Goal: Task Accomplishment & Management: Complete application form

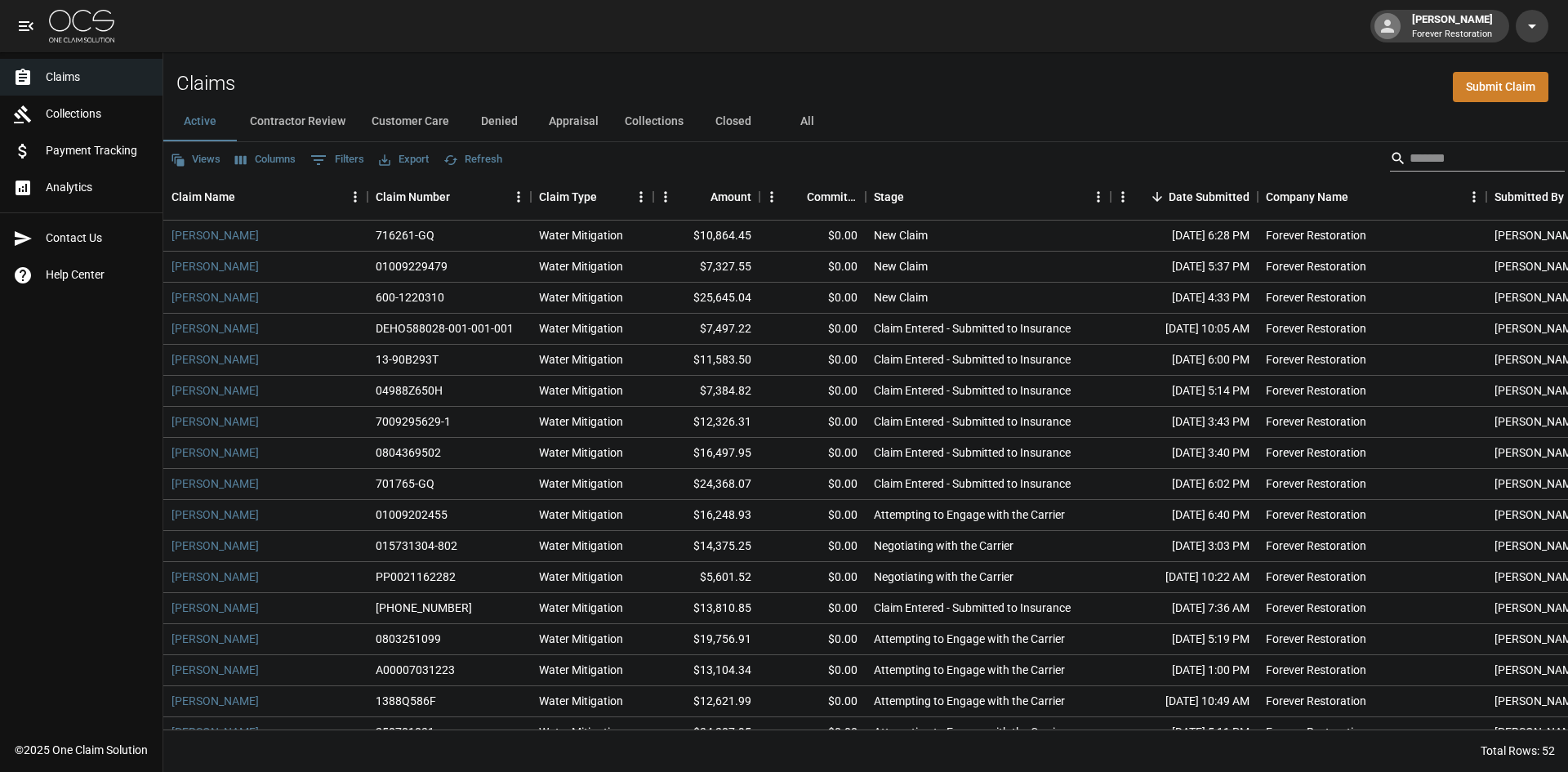
click at [1430, 147] on input "Search" at bounding box center [1474, 158] width 130 height 26
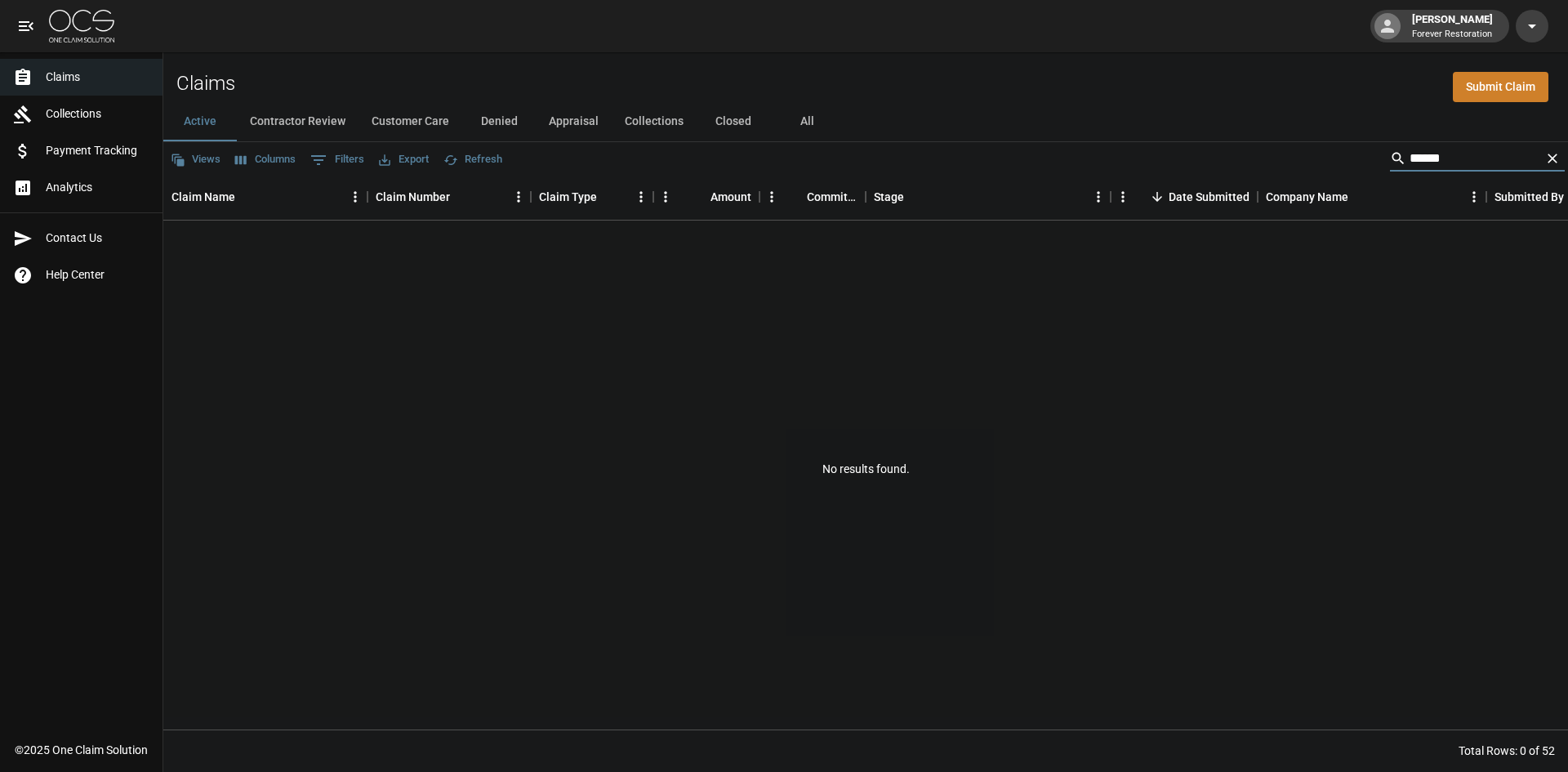
type input "******"
click at [798, 112] on button "All" at bounding box center [807, 122] width 74 height 40
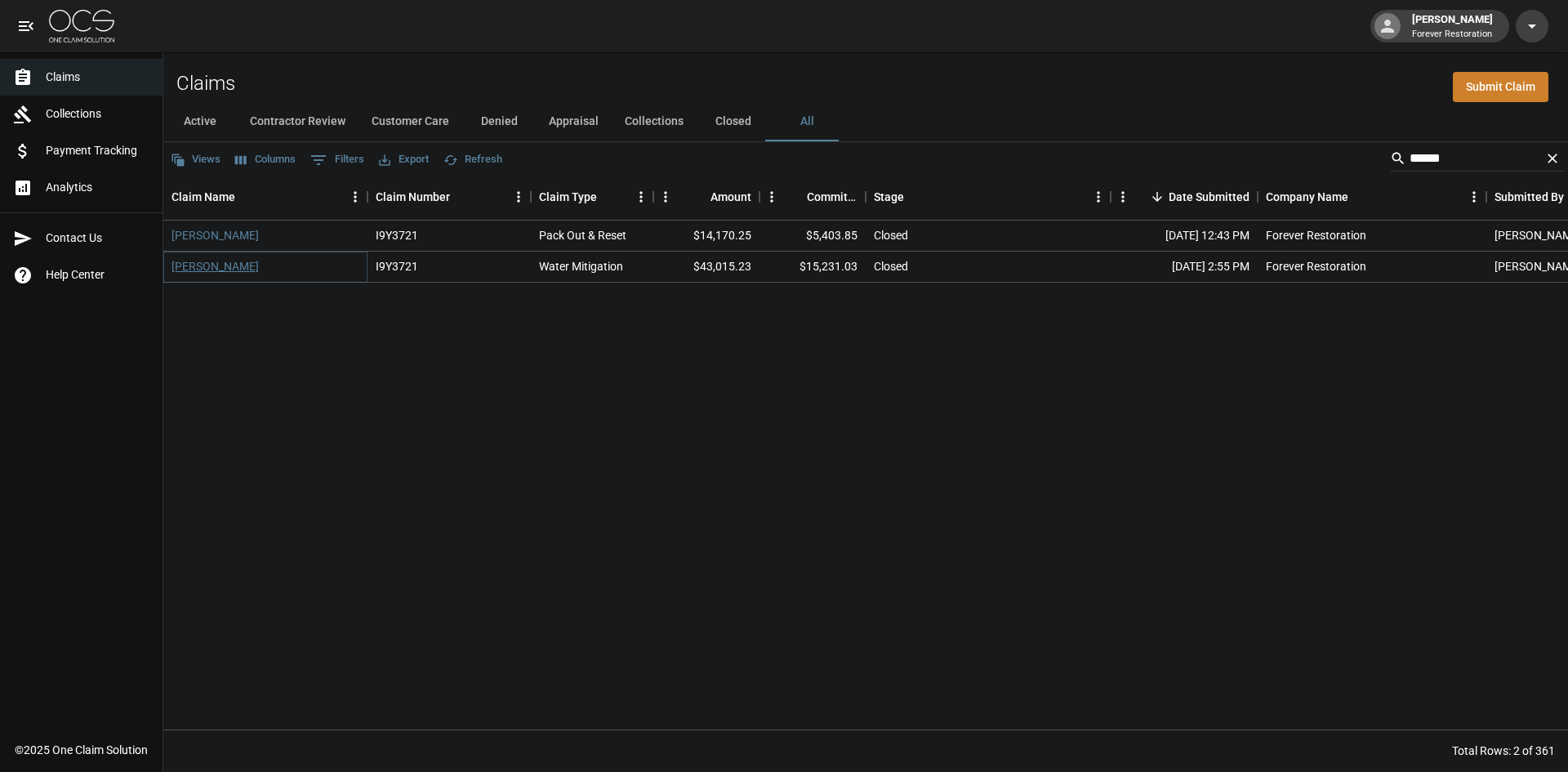
click at [190, 268] on link "[PERSON_NAME]" at bounding box center [215, 266] width 87 height 16
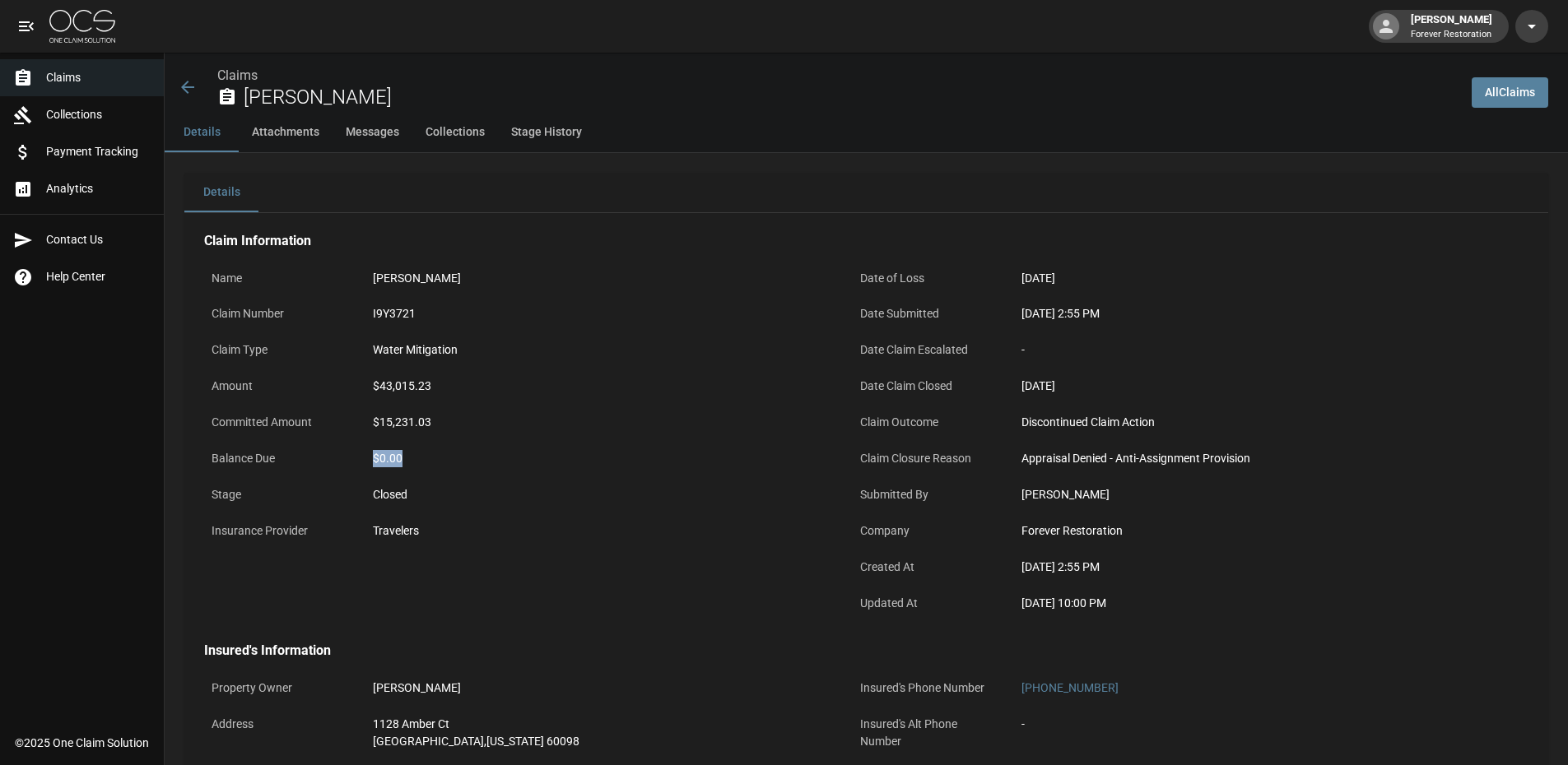
drag, startPoint x: 418, startPoint y: 454, endPoint x: 362, endPoint y: 455, distance: 56.0
click at [362, 455] on div "Balance Due $0.00" at bounding box center [518, 461] width 629 height 36
click at [186, 72] on div "Claims [PERSON_NAME]" at bounding box center [818, 88] width 1281 height 43
click at [185, 78] on icon at bounding box center [188, 87] width 20 height 20
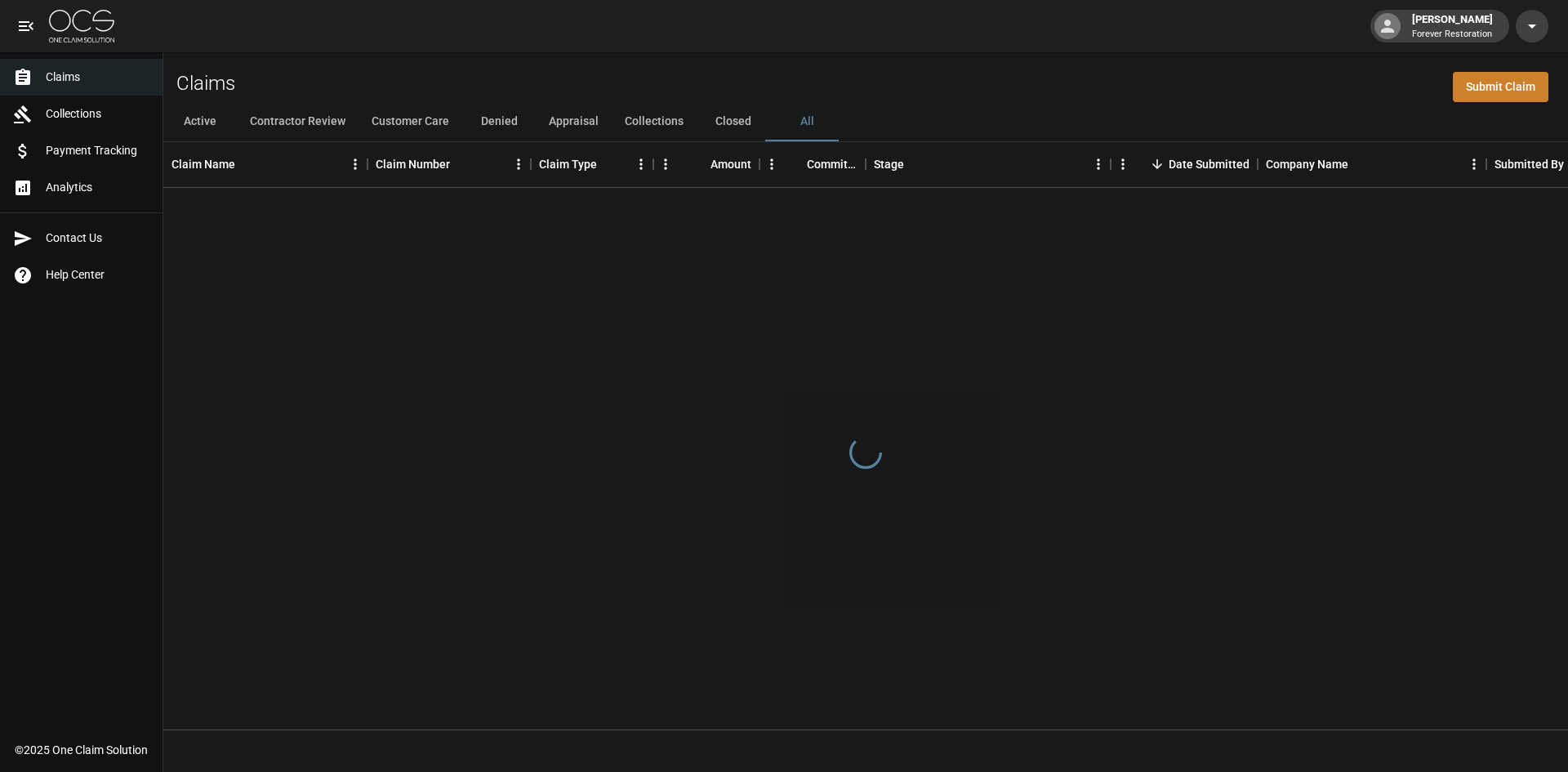
click at [200, 120] on button "Active" at bounding box center [200, 122] width 74 height 40
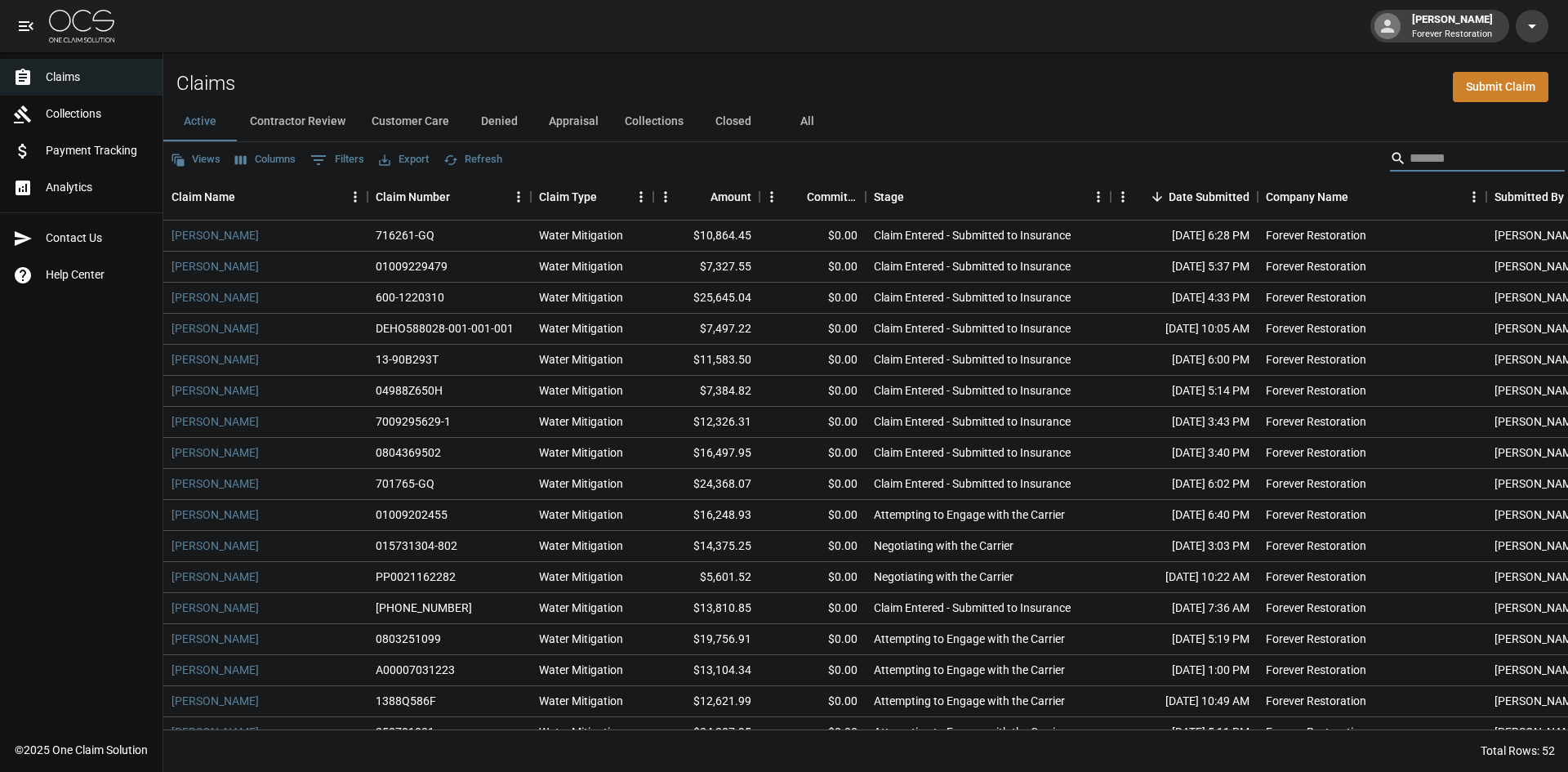
click at [1442, 146] on input "Search" at bounding box center [1474, 158] width 130 height 26
click at [815, 117] on button "All" at bounding box center [807, 122] width 74 height 40
click at [1454, 159] on input "Search" at bounding box center [1474, 158] width 130 height 26
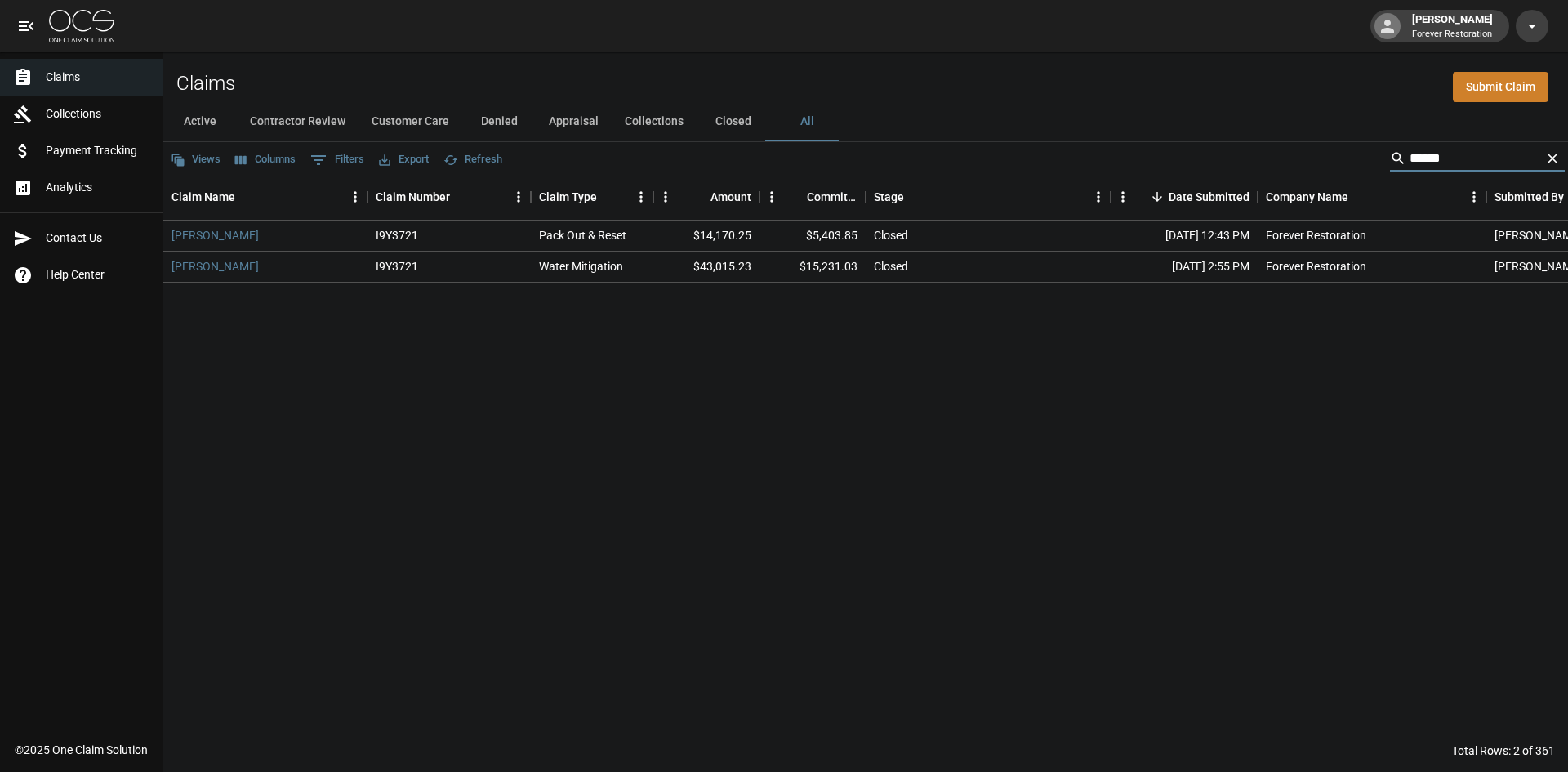
type input "******"
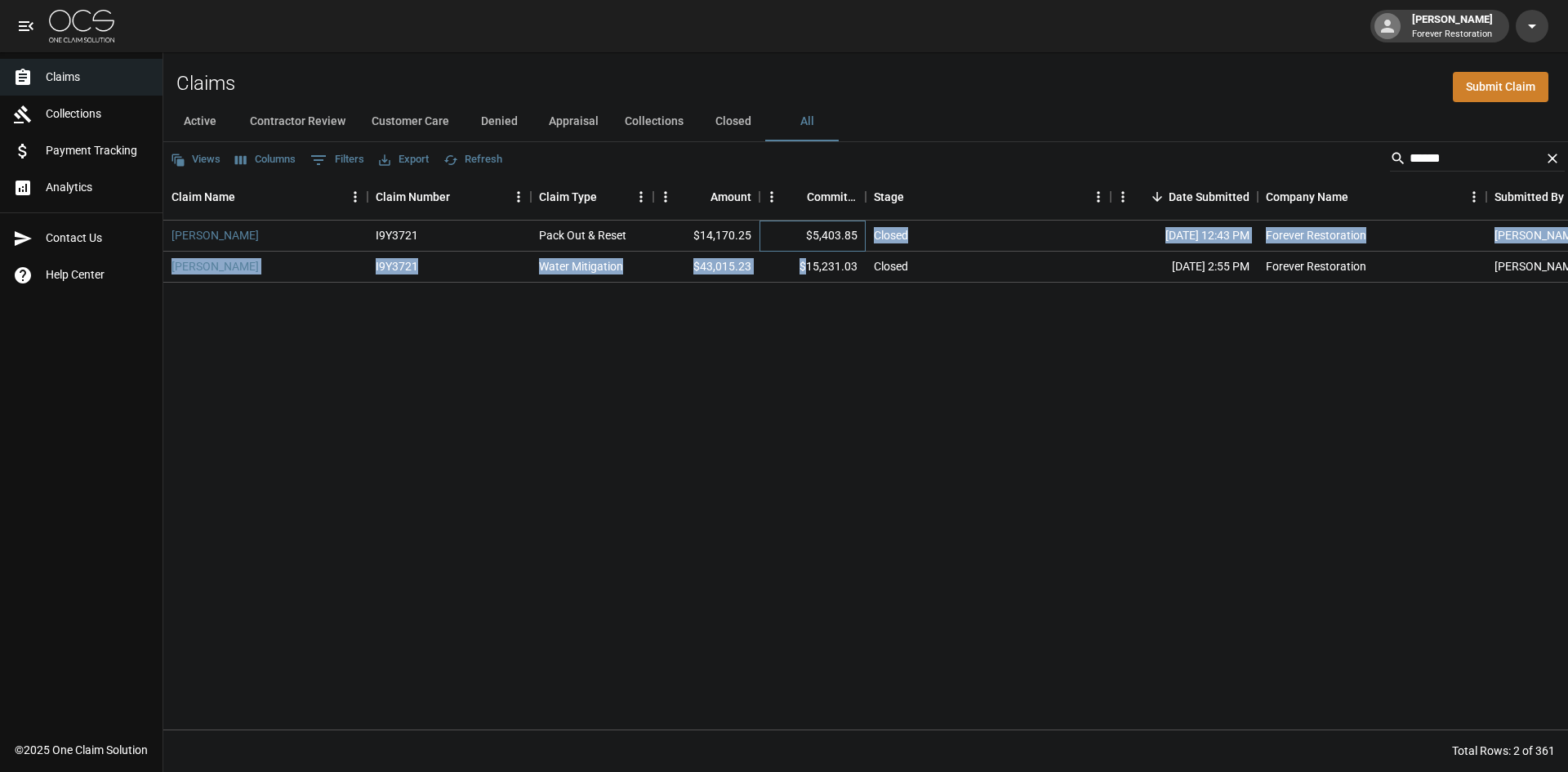
drag, startPoint x: 860, startPoint y: 235, endPoint x: 816, endPoint y: 263, distance: 52.2
click at [808, 264] on div "[PERSON_NAME] I9Y3721 Pack Out & Reset $14,170.25 $5,403.85 Closed [DATE] 12:43…" at bounding box center [927, 251] width 1528 height 62
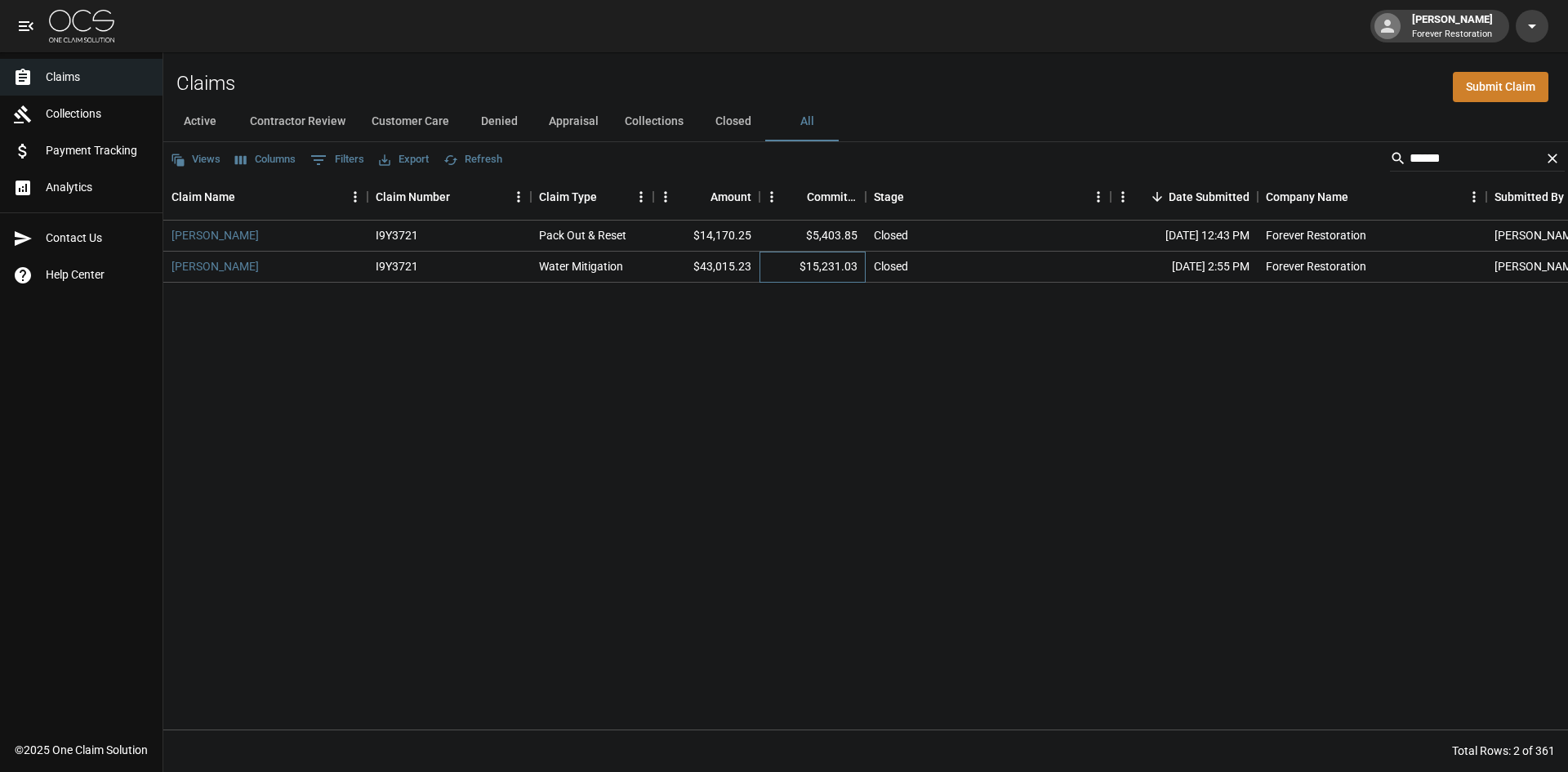
click at [856, 263] on div "$15,231.03" at bounding box center [813, 267] width 106 height 31
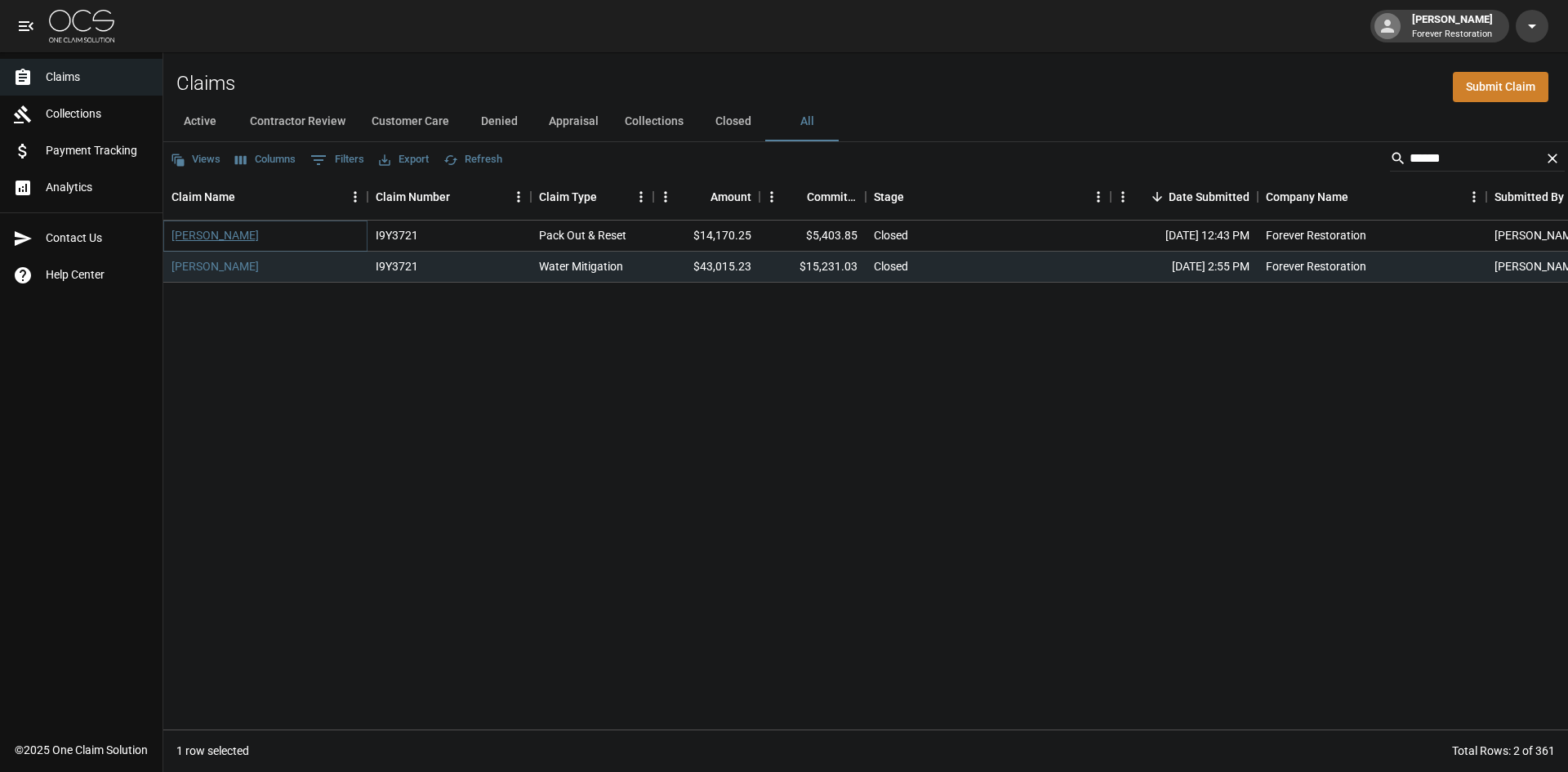
click at [183, 239] on link "[PERSON_NAME]" at bounding box center [215, 235] width 87 height 16
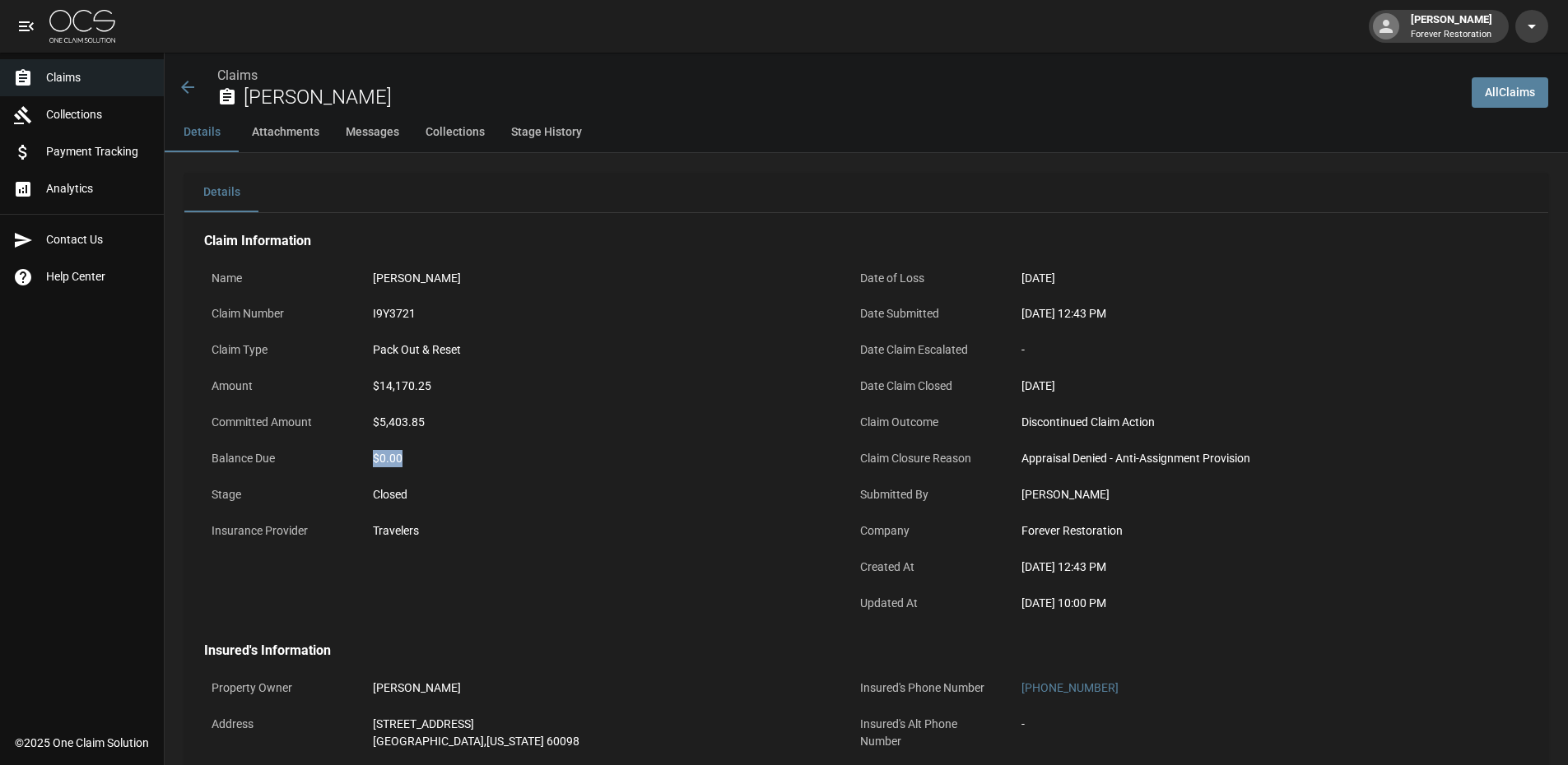
drag, startPoint x: 364, startPoint y: 452, endPoint x: 419, endPoint y: 457, distance: 55.2
click at [419, 457] on div "Balance Due $0.00" at bounding box center [518, 461] width 629 height 36
click at [192, 98] on div "Claims [PERSON_NAME]" at bounding box center [818, 88] width 1281 height 43
click at [191, 81] on icon at bounding box center [188, 87] width 20 height 20
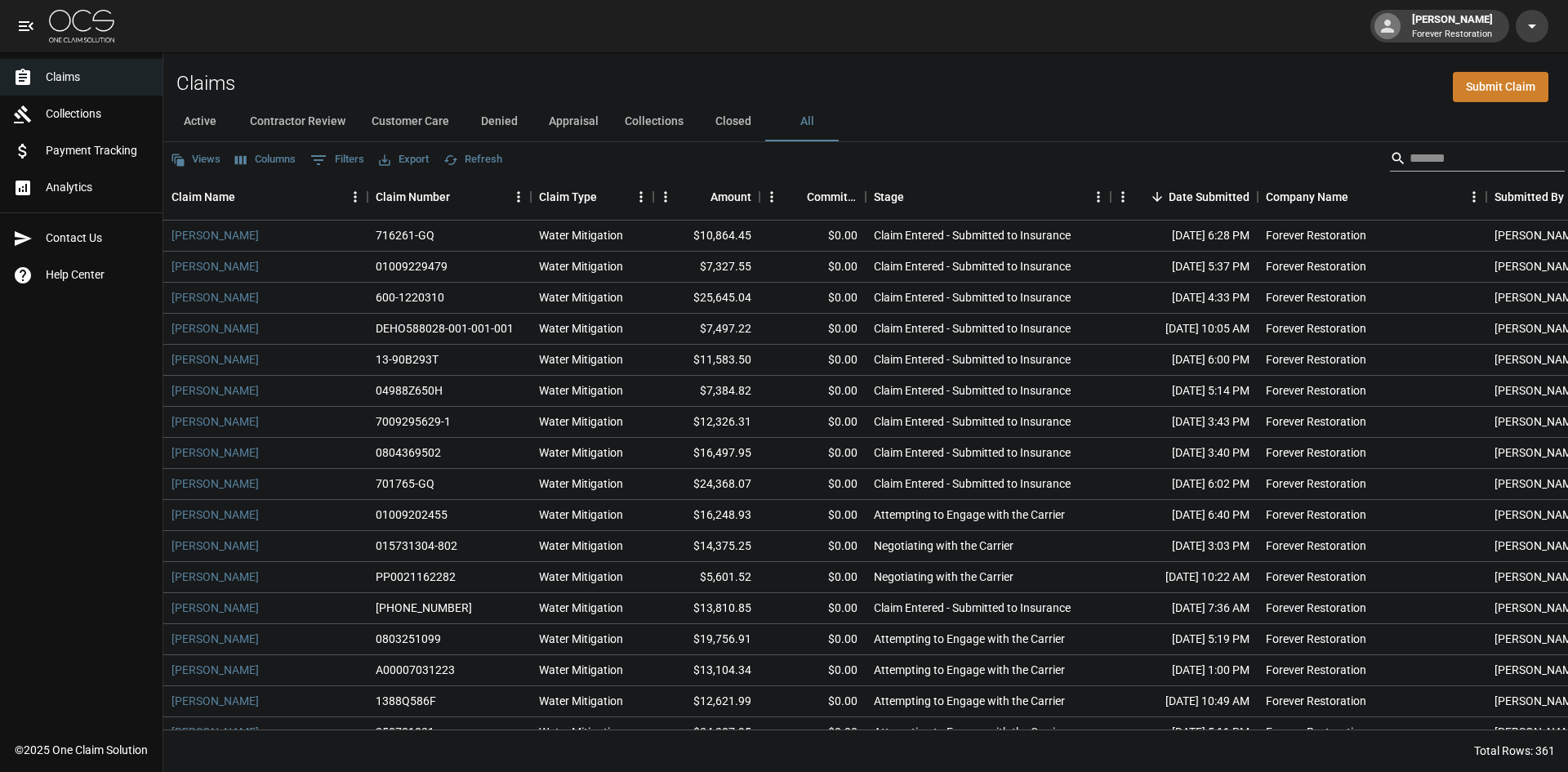
click at [1417, 164] on input "Search" at bounding box center [1474, 158] width 130 height 26
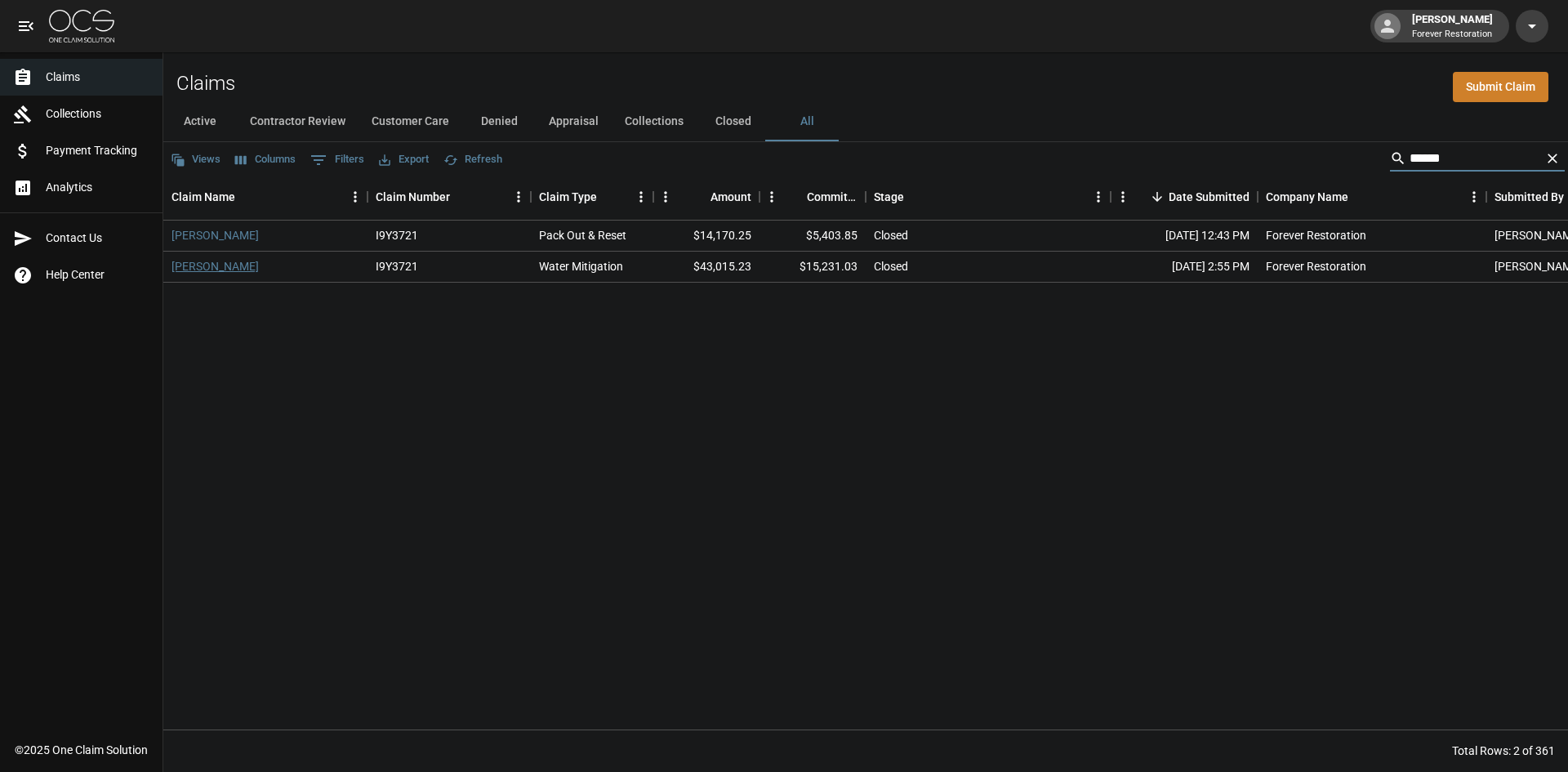
type input "******"
click at [174, 262] on link "[PERSON_NAME]" at bounding box center [215, 266] width 87 height 16
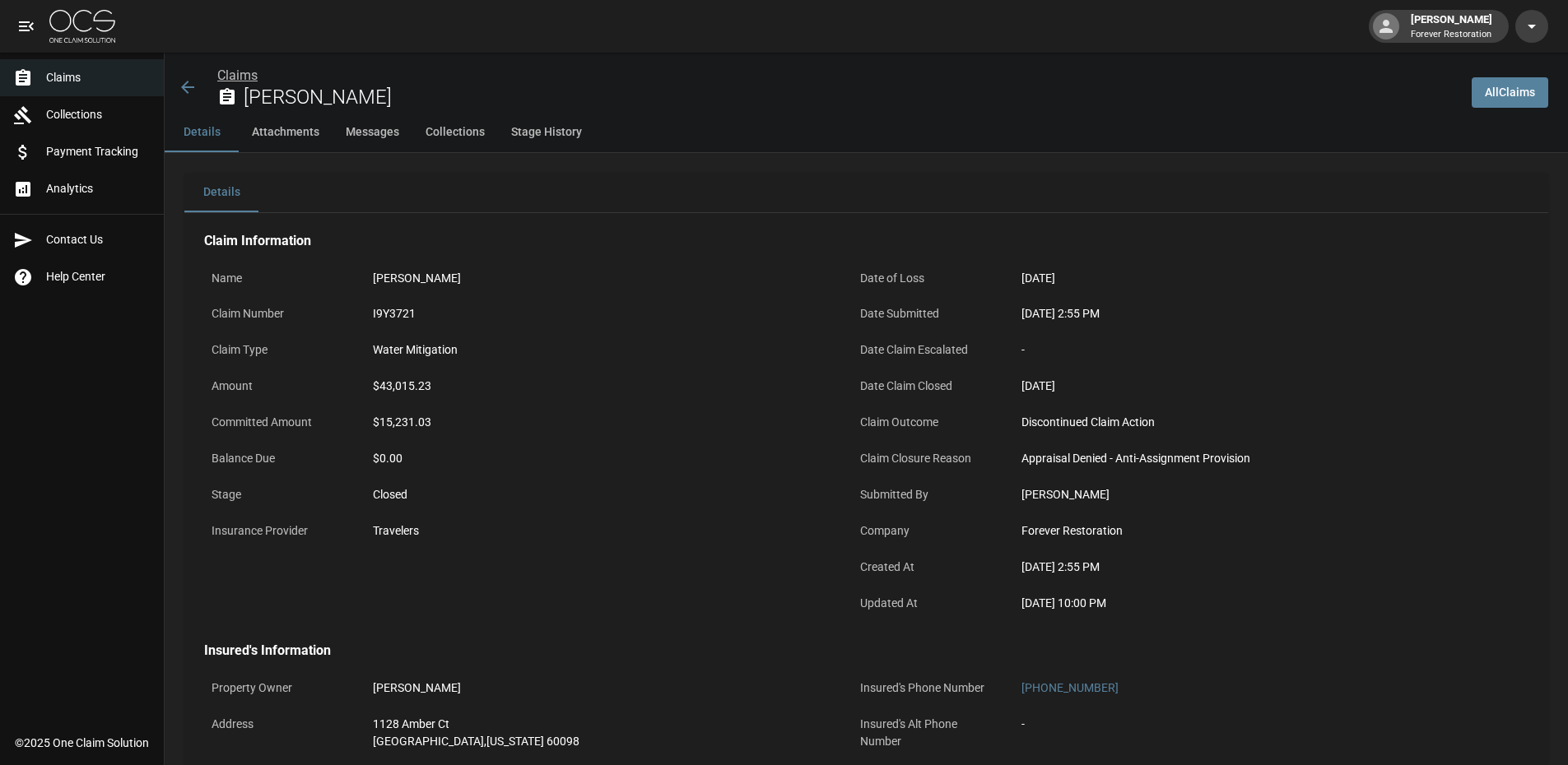
click at [224, 76] on link "Claims" at bounding box center [237, 75] width 41 height 15
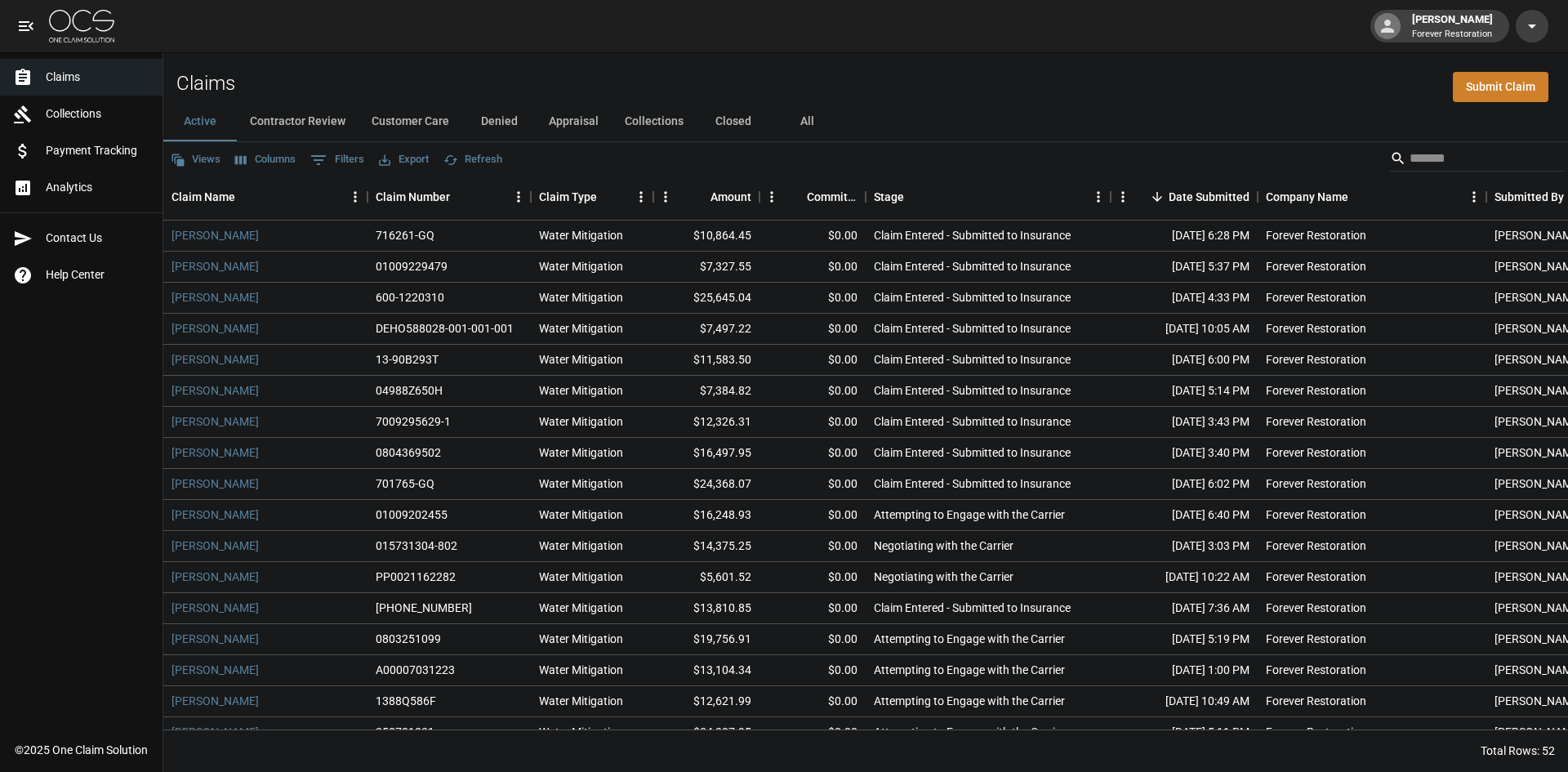
click at [306, 113] on button "Contractor Review" at bounding box center [297, 122] width 121 height 40
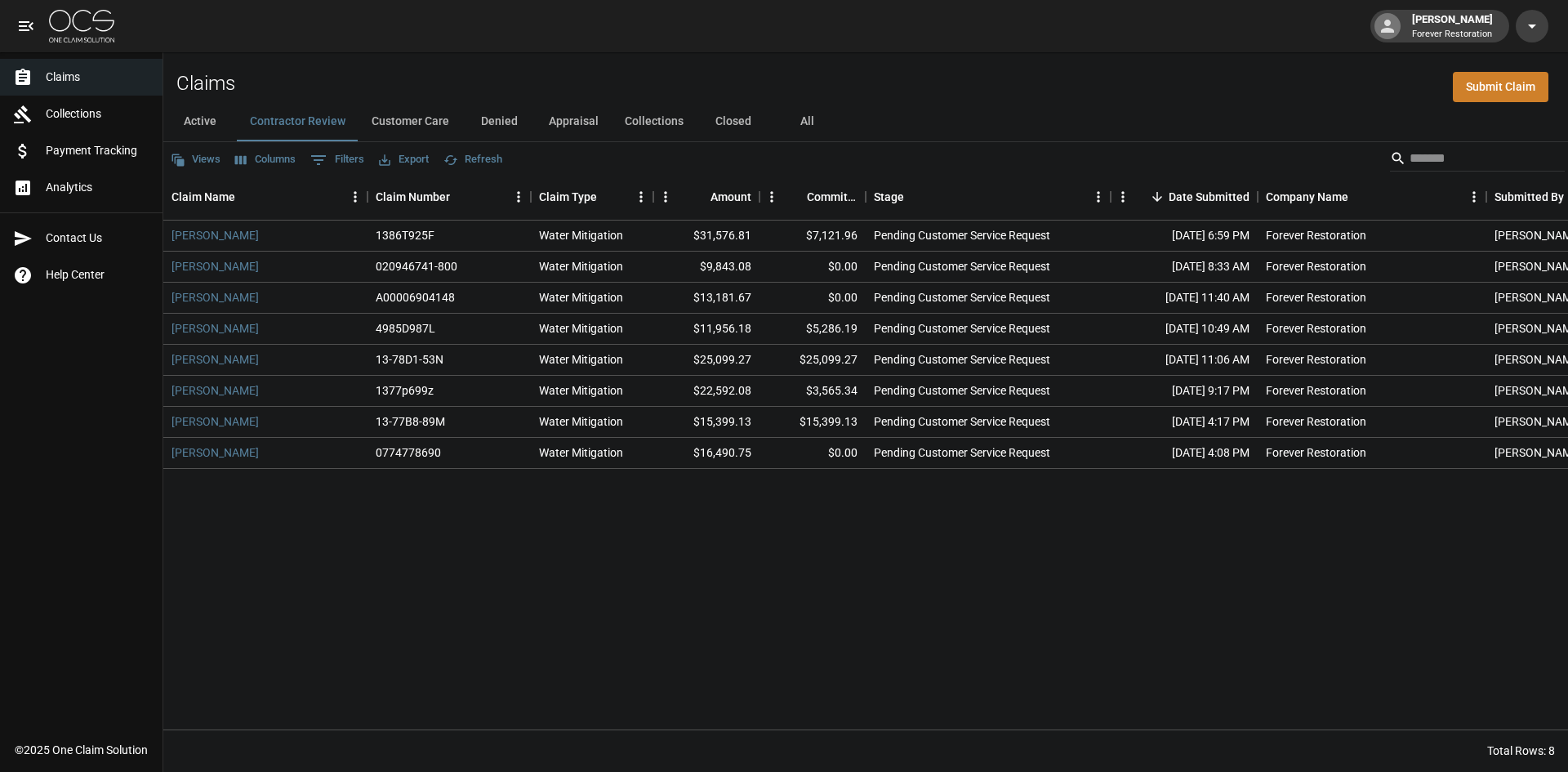
click at [499, 120] on button "Denied" at bounding box center [499, 122] width 74 height 40
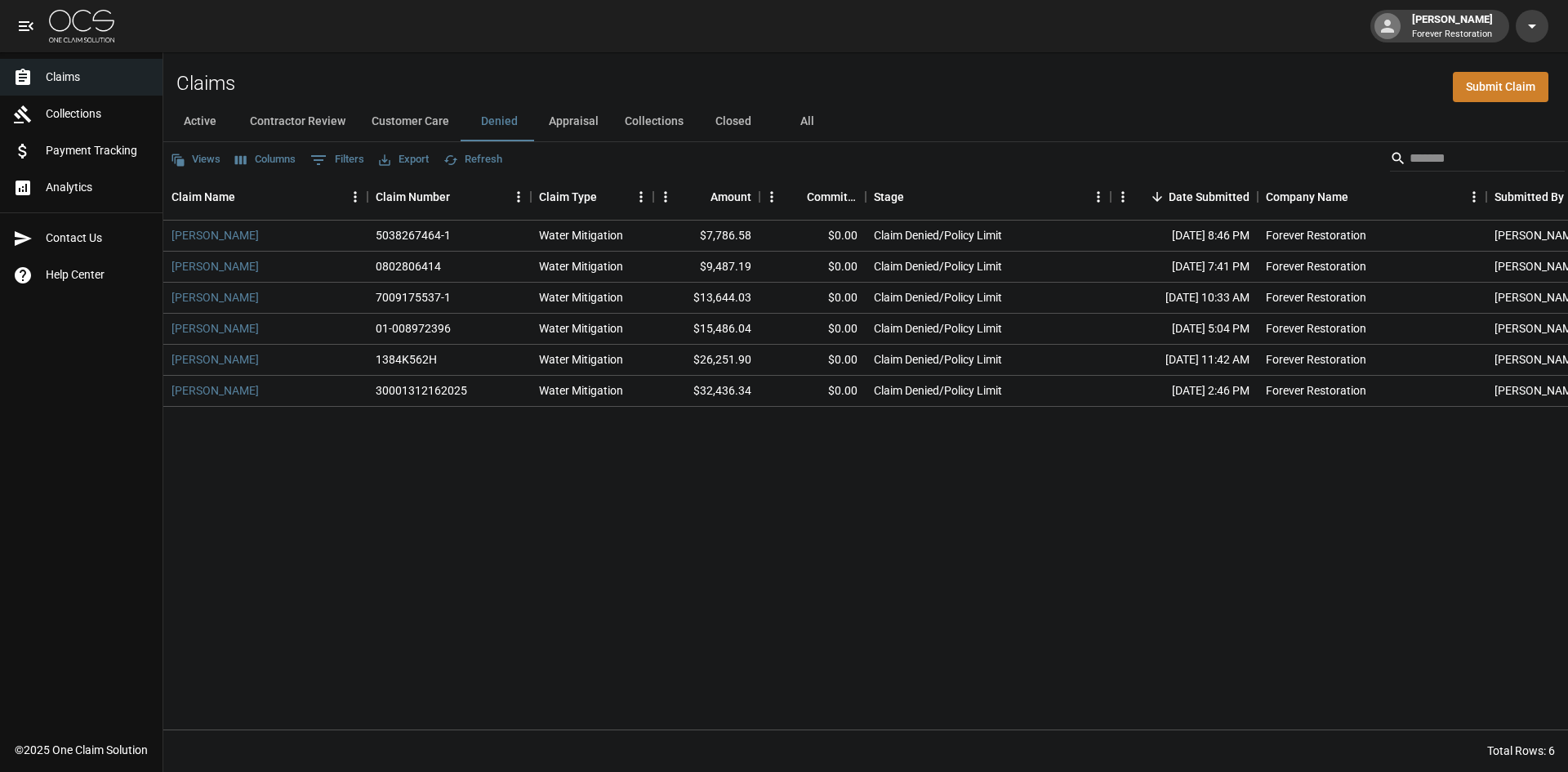
click at [405, 120] on button "Customer Care" at bounding box center [410, 122] width 103 height 40
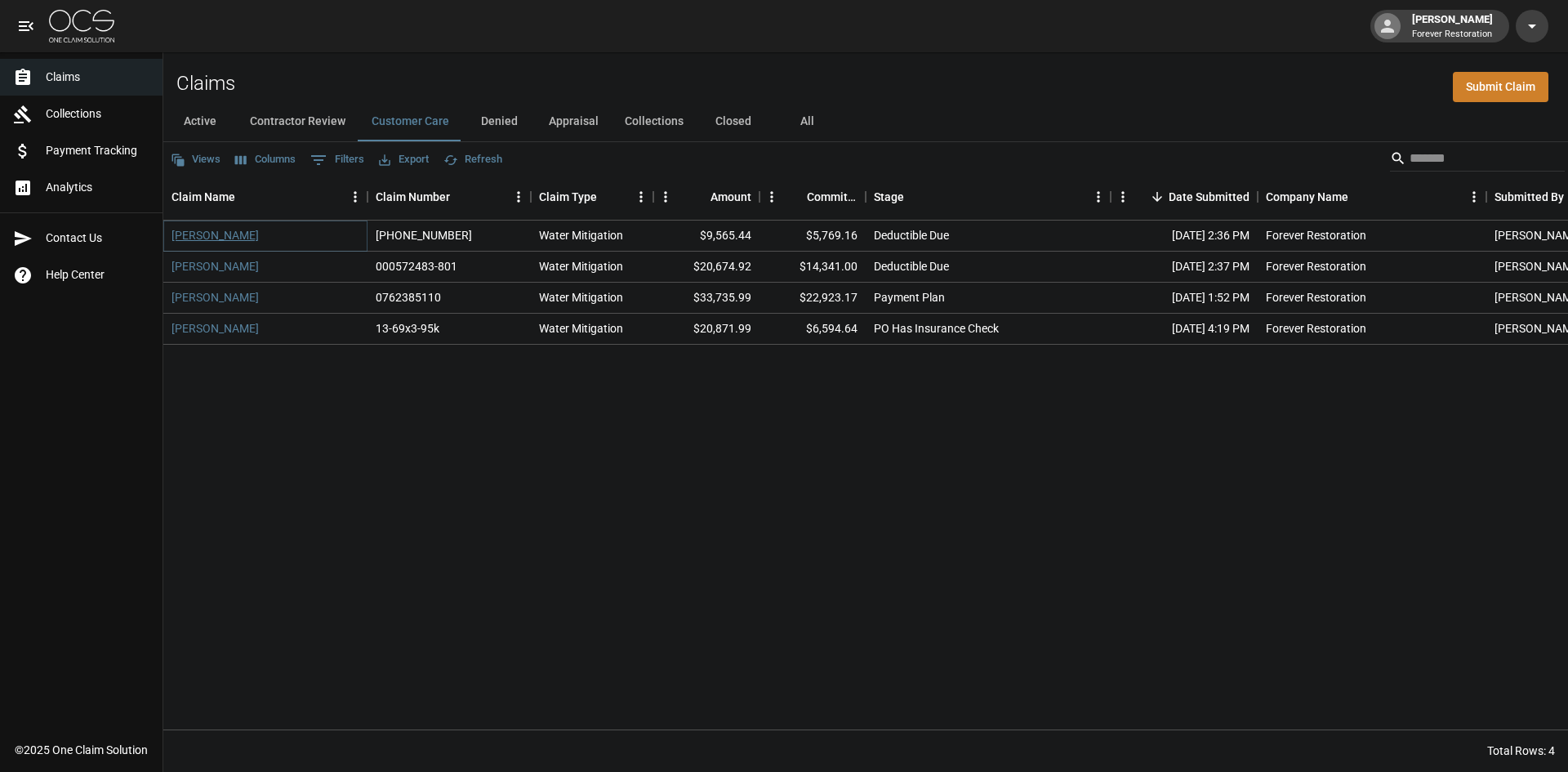
click at [200, 236] on link "[PERSON_NAME]" at bounding box center [215, 235] width 87 height 16
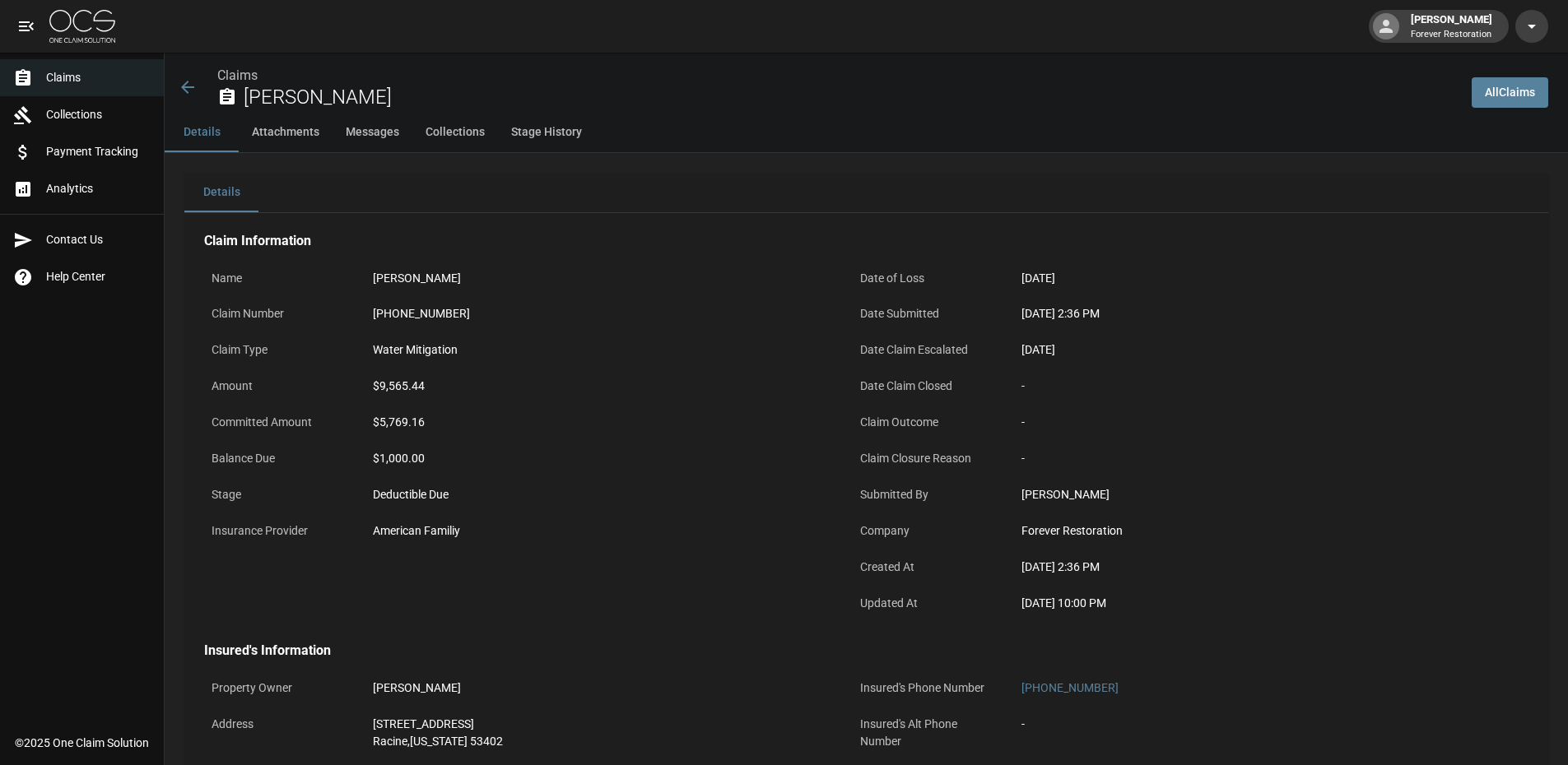
click at [77, 81] on span "Claims" at bounding box center [98, 77] width 104 height 17
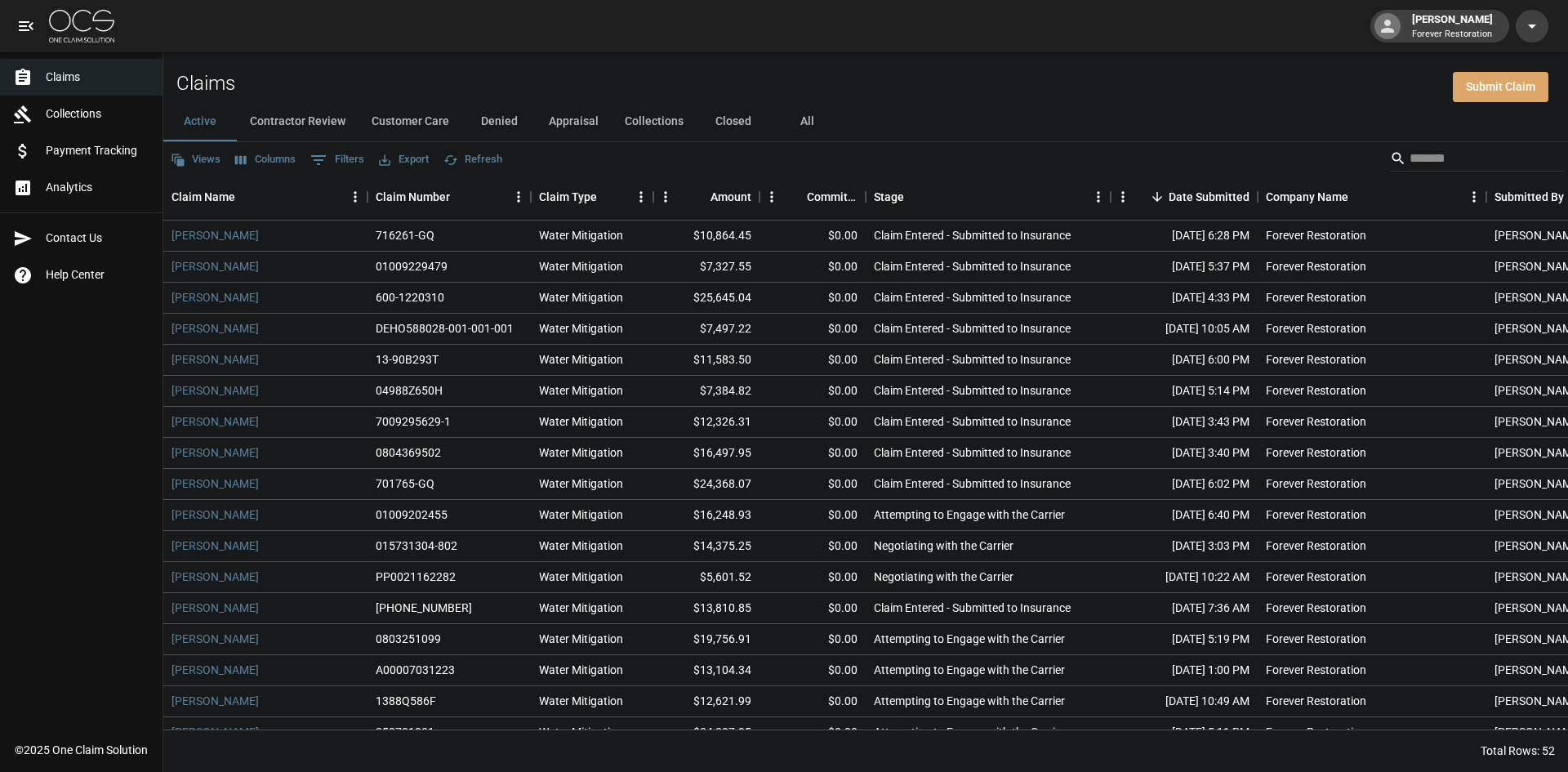
click at [1492, 75] on link "Submit Claim" at bounding box center [1501, 87] width 95 height 31
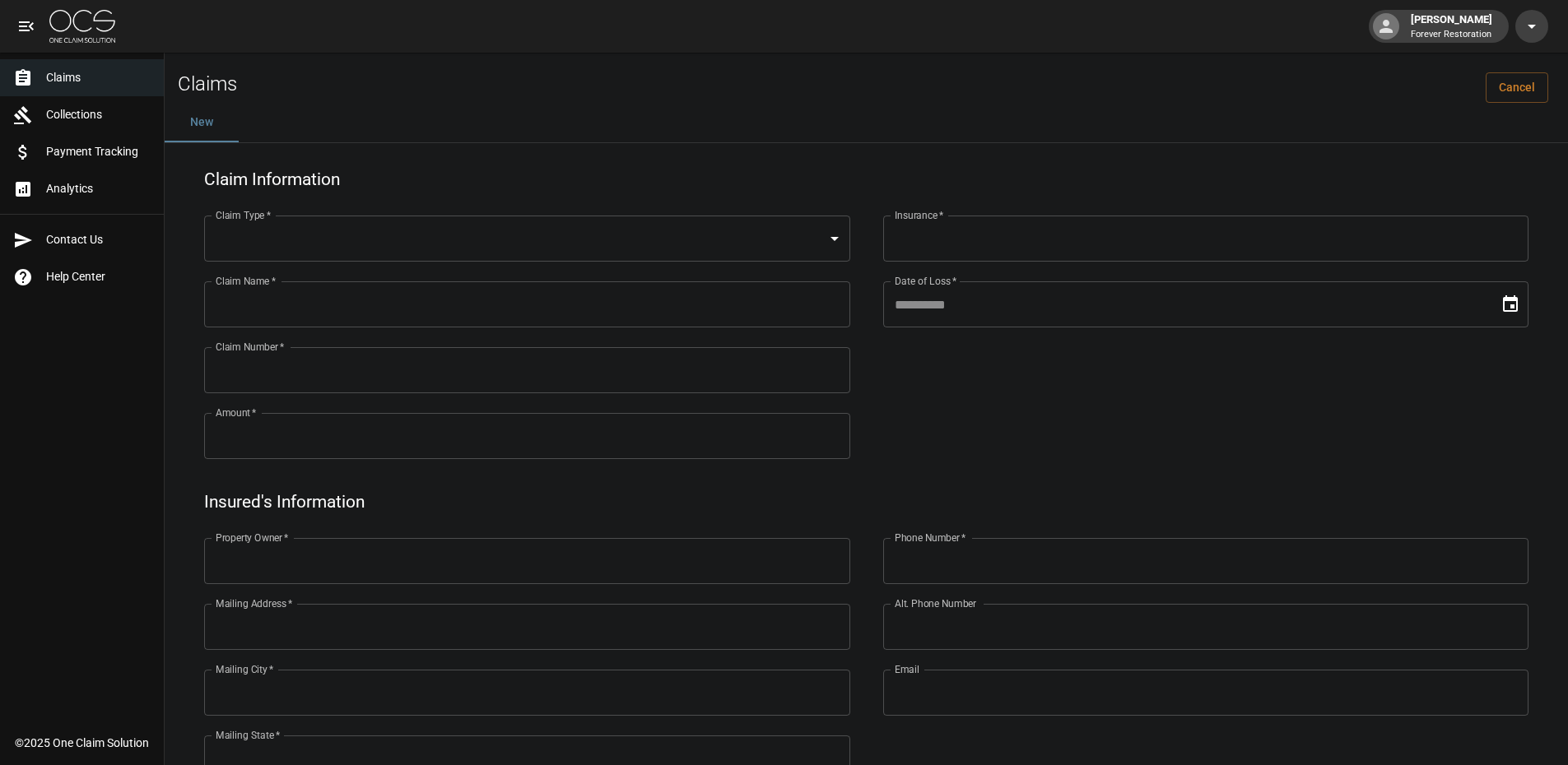
click at [313, 246] on body "[PERSON_NAME] Forever Restoration Claims Collections Payment Tracking Analytics…" at bounding box center [784, 687] width 1568 height 1375
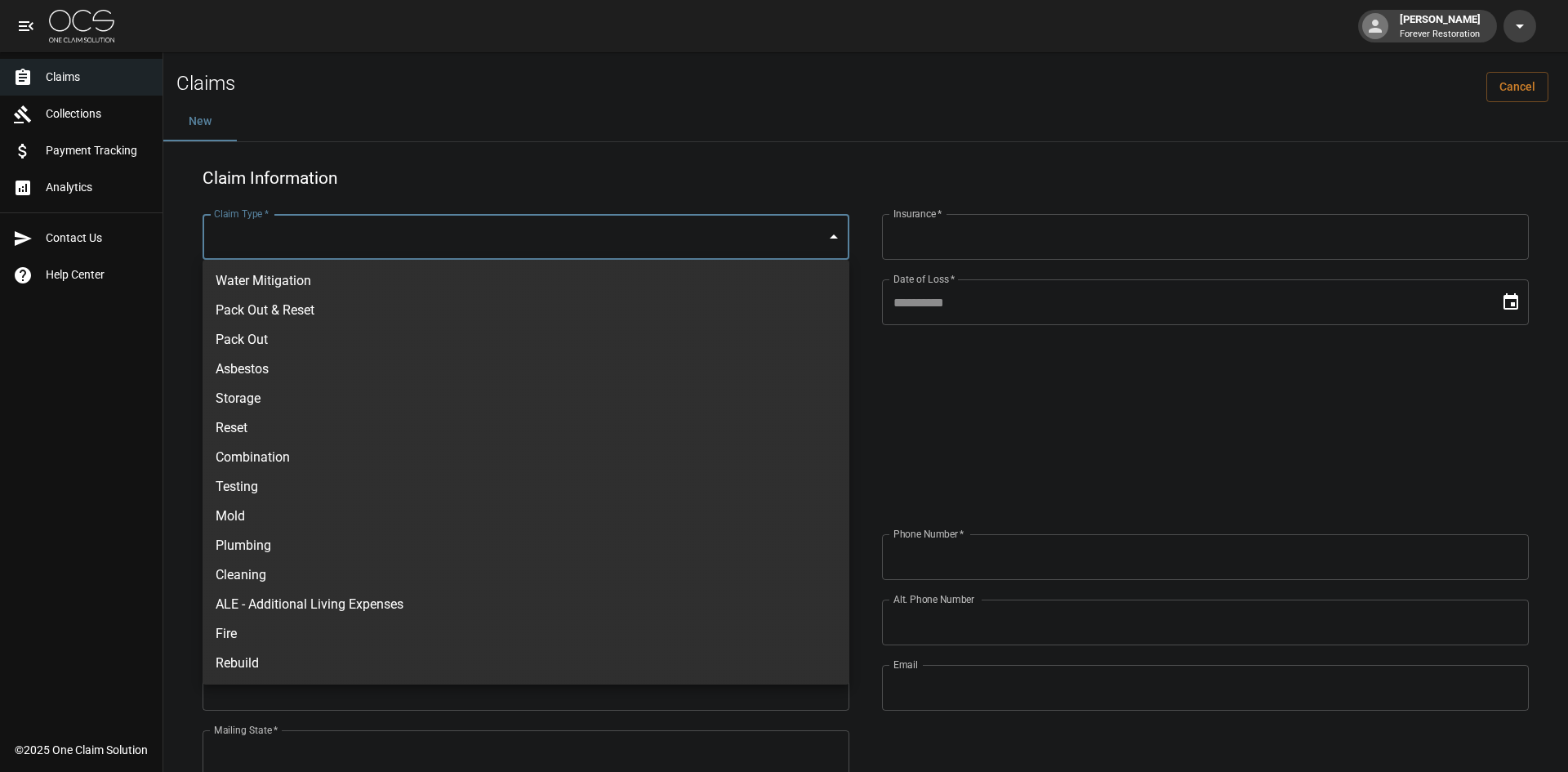
click at [324, 281] on li "Water Mitigation" at bounding box center [526, 280] width 647 height 30
type input "**********"
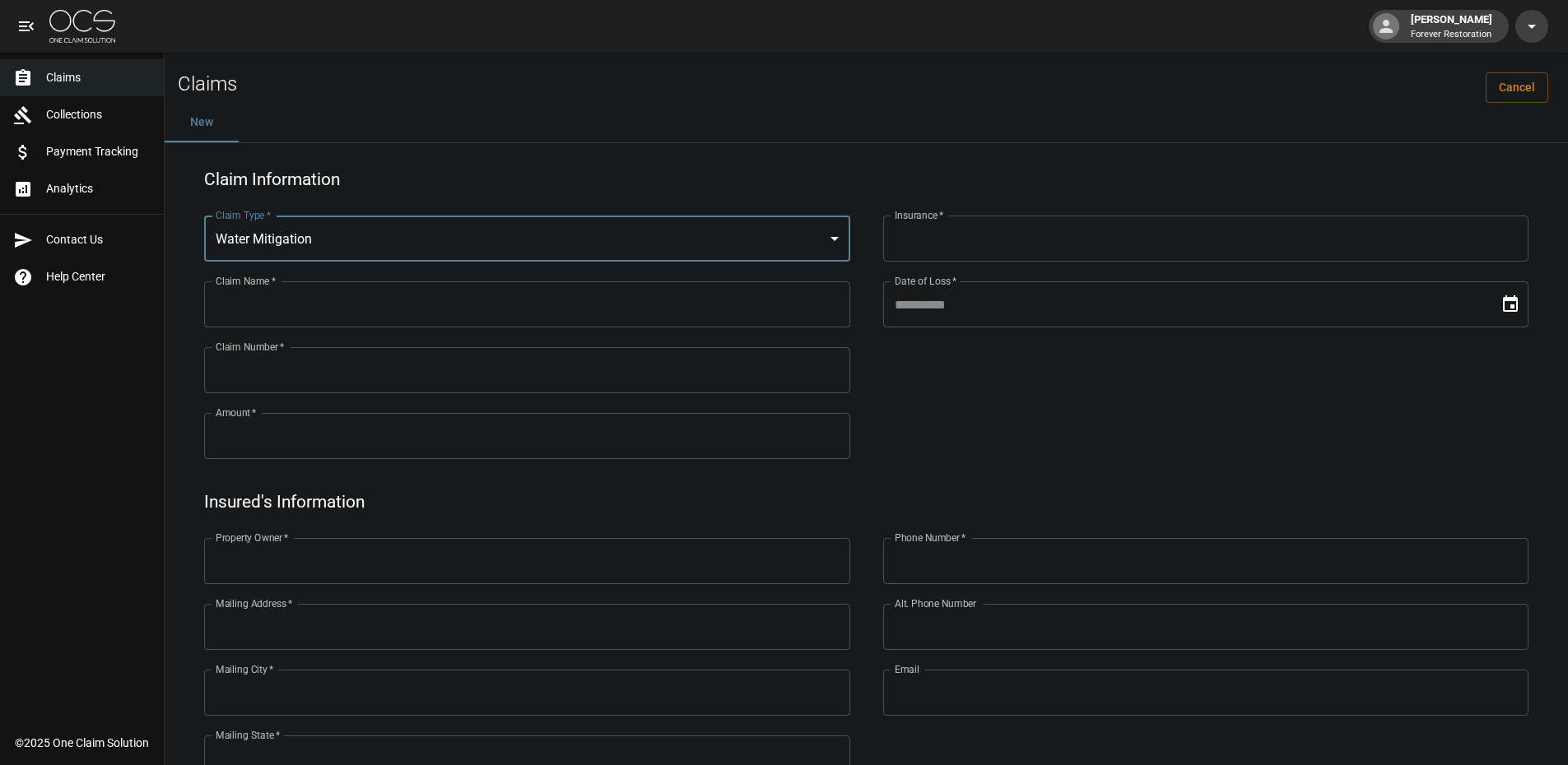
click at [331, 448] on input "Amount   *" at bounding box center [526, 435] width 646 height 46
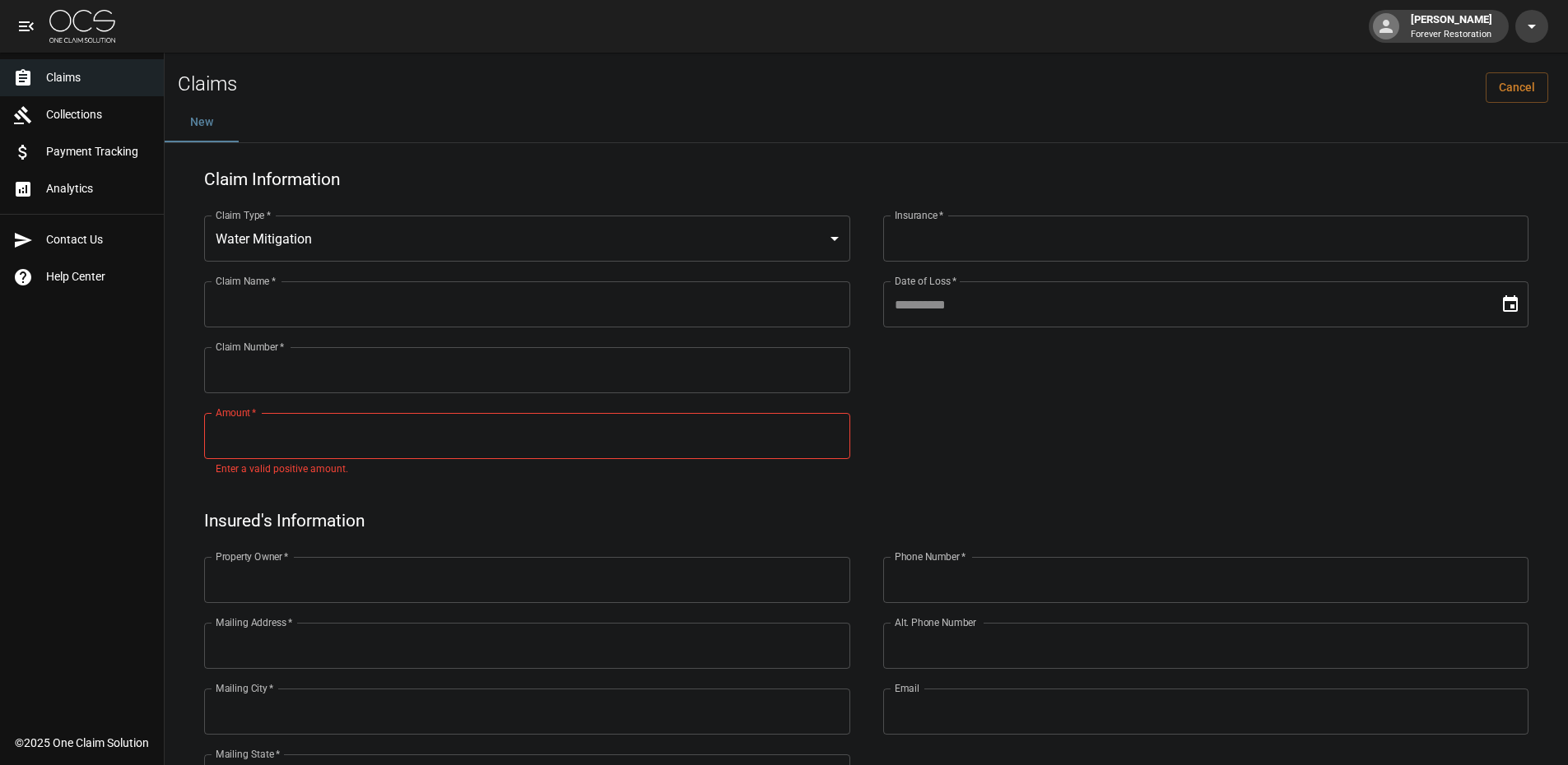
click at [213, 98] on div "Claims Cancel" at bounding box center [866, 77] width 1403 height 50
click at [213, 91] on h2 "Claims" at bounding box center [207, 84] width 59 height 24
click at [78, 75] on span "Claims" at bounding box center [98, 77] width 104 height 17
